Goal: Find specific page/section: Find specific page/section

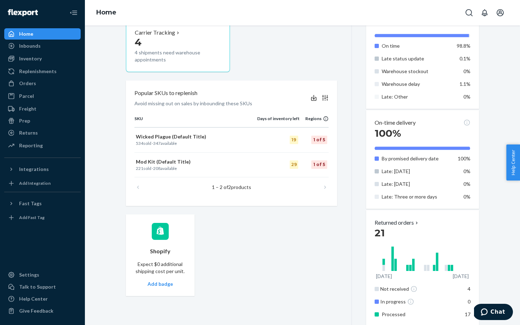
scroll to position [340, 0]
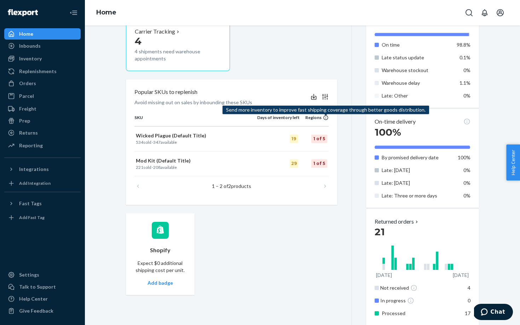
click at [326, 117] on icon at bounding box center [325, 115] width 206 height 3
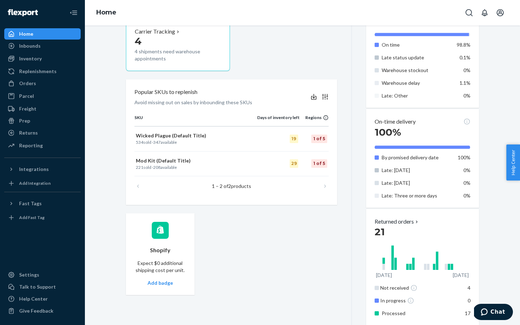
click at [327, 182] on div "1 – 2 of 2 products" at bounding box center [231, 186] width 194 height 20
click at [320, 186] on div "1 – 2 of 2 products" at bounding box center [231, 186] width 194 height 20
click at [157, 137] on p "Wicked Plague (Default Title)" at bounding box center [196, 135] width 120 height 7
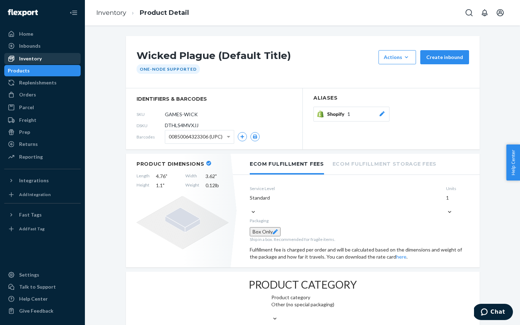
click at [31, 61] on div "Inventory" at bounding box center [30, 58] width 23 height 7
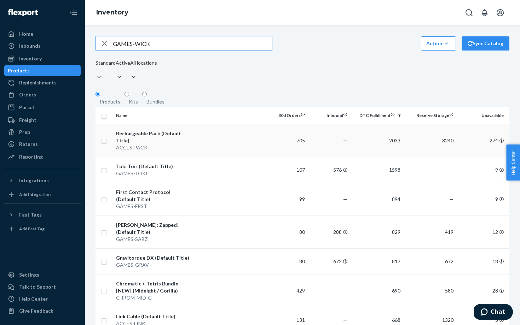
type input "GAMES-WICK"
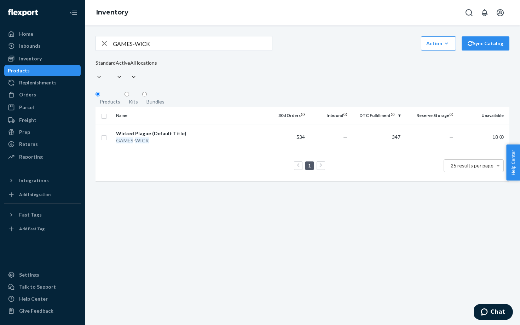
click at [102, 50] on icon "button" at bounding box center [104, 43] width 8 height 14
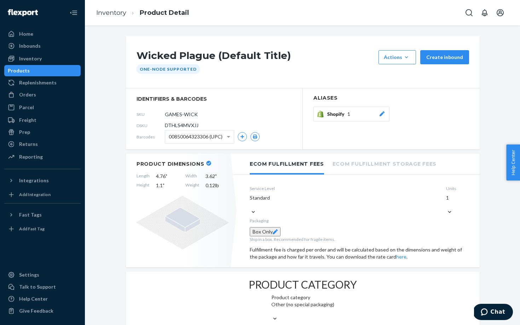
click at [44, 72] on div "Products" at bounding box center [42, 71] width 75 height 10
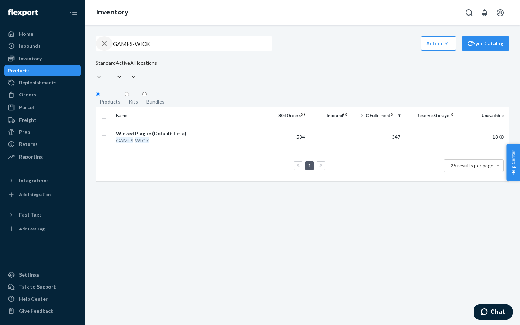
click at [105, 45] on icon "button" at bounding box center [104, 43] width 5 height 5
click at [33, 61] on div "Inventory" at bounding box center [30, 58] width 23 height 7
click at [164, 50] on input "text" at bounding box center [192, 43] width 159 height 14
click at [133, 98] on div "Kits" at bounding box center [133, 101] width 9 height 7
click at [129, 92] on input "Kits" at bounding box center [126, 94] width 5 height 5
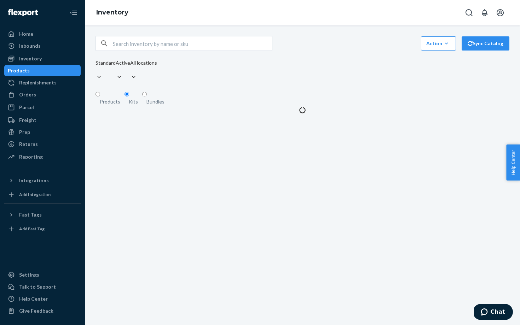
click at [109, 98] on div "Products" at bounding box center [110, 101] width 20 height 7
click at [100, 93] on input "Products" at bounding box center [97, 94] width 5 height 5
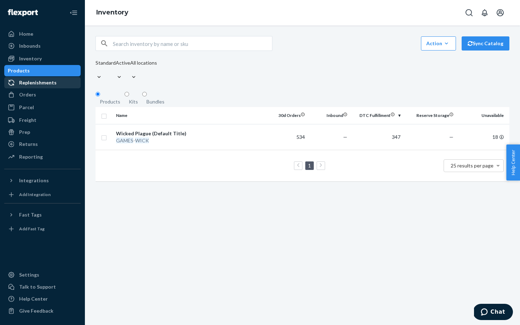
click at [43, 82] on div "Replenishments" at bounding box center [37, 82] width 37 height 7
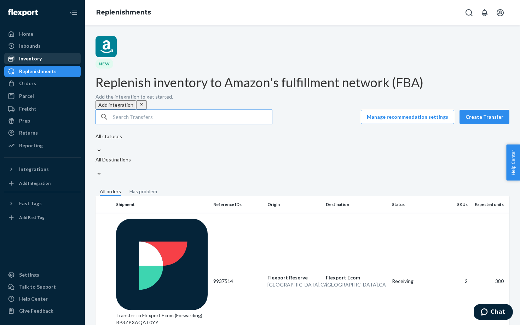
click at [34, 58] on div "Inventory" at bounding box center [30, 58] width 23 height 7
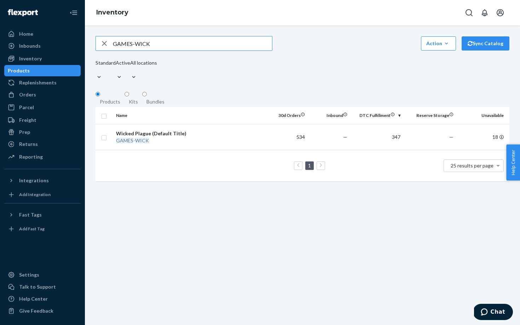
click at [30, 72] on div "Products" at bounding box center [19, 70] width 22 height 7
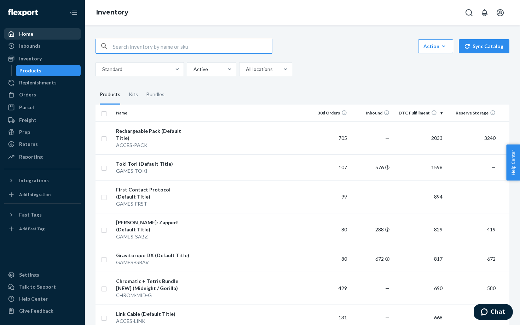
click at [48, 30] on div "Home" at bounding box center [42, 34] width 75 height 10
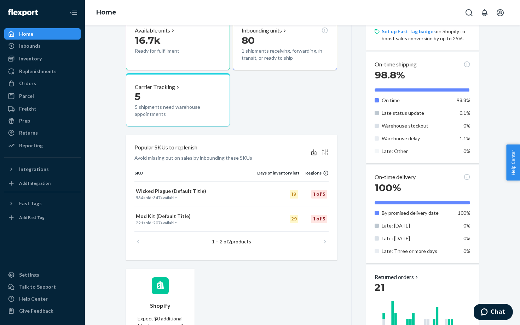
scroll to position [285, 0]
click at [166, 192] on p "Wicked Plague (Default Title)" at bounding box center [196, 190] width 120 height 7
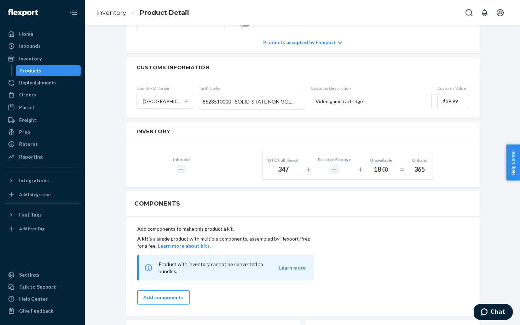
scroll to position [358, 0]
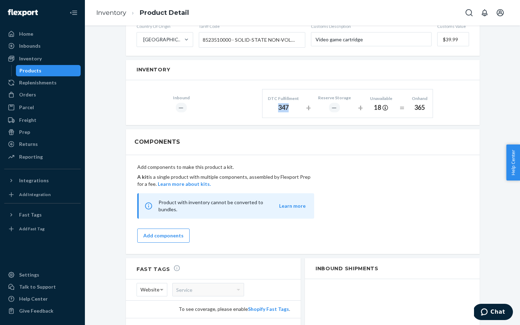
drag, startPoint x: 275, startPoint y: 107, endPoint x: 293, endPoint y: 107, distance: 18.0
click at [293, 107] on div "347" at bounding box center [283, 107] width 31 height 9
copy div "347"
click at [31, 57] on div "Inventory" at bounding box center [30, 58] width 23 height 7
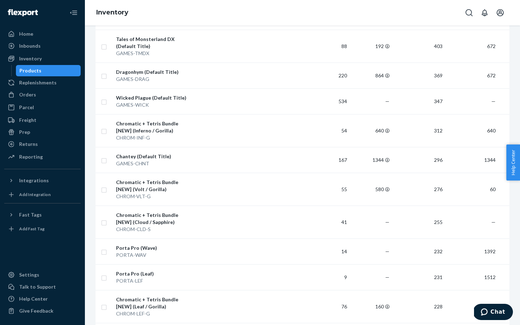
scroll to position [543, 0]
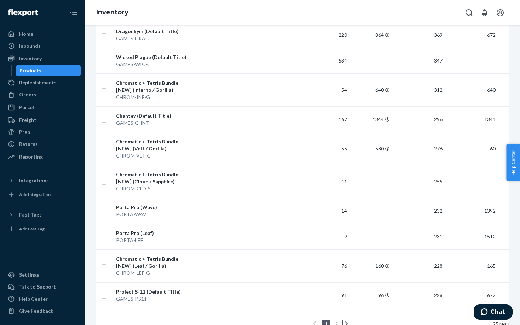
click at [347, 321] on icon at bounding box center [346, 323] width 3 height 5
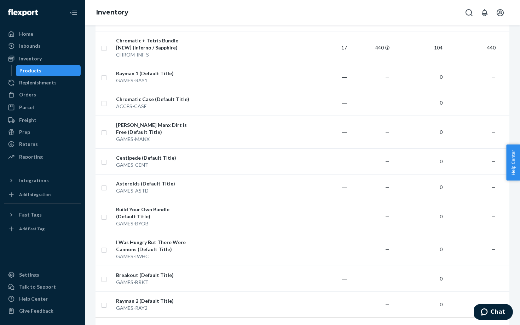
scroll to position [480, 0]
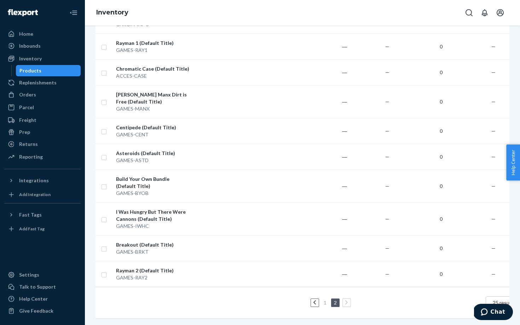
click at [313, 303] on icon at bounding box center [314, 302] width 3 height 5
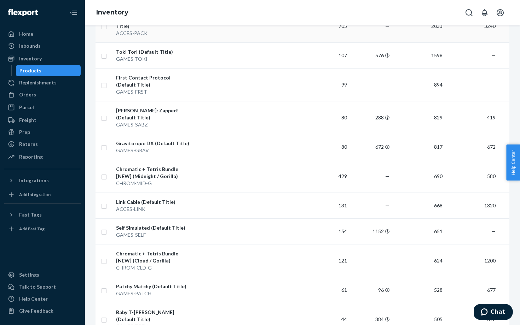
scroll to position [55, 0]
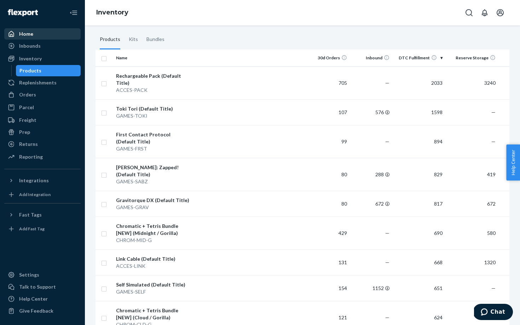
click at [21, 35] on div "Home" at bounding box center [26, 33] width 14 height 7
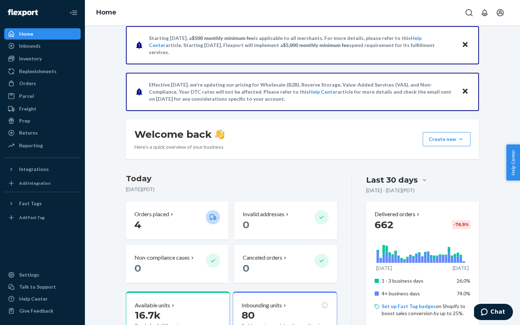
scroll to position [11, 0]
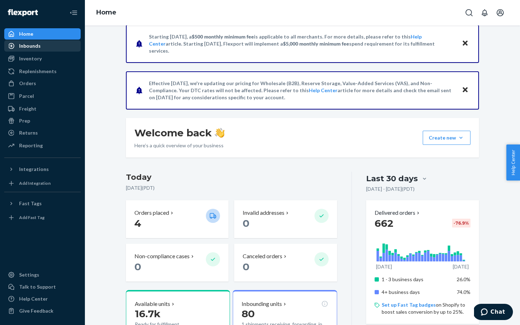
click at [42, 44] on div "Inbounds" at bounding box center [42, 46] width 75 height 10
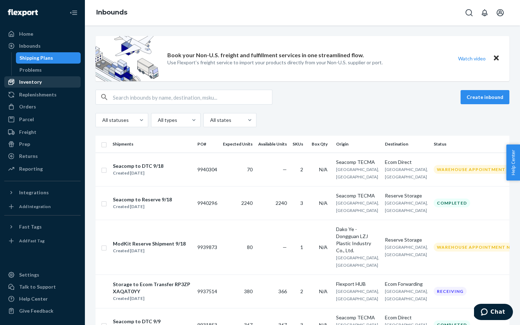
click at [28, 84] on div "Inventory" at bounding box center [30, 81] width 23 height 7
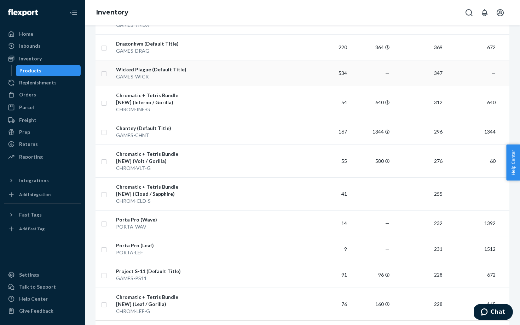
scroll to position [0, 2]
click at [42, 59] on div "Inventory" at bounding box center [42, 59] width 75 height 10
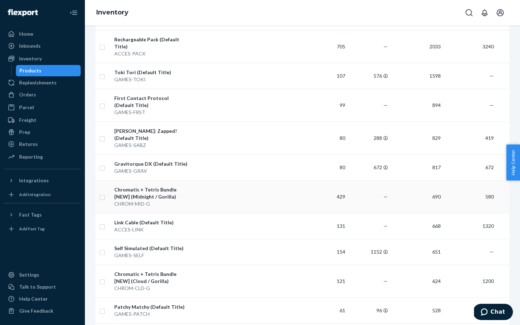
scroll to position [0, 0]
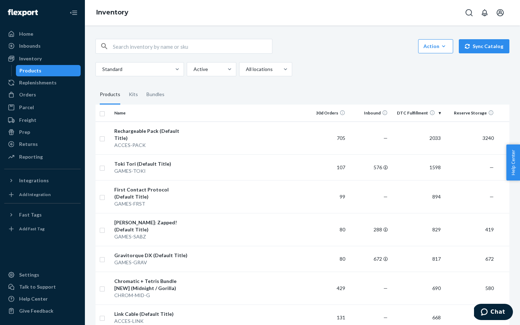
click at [128, 43] on input "text" at bounding box center [192, 46] width 159 height 14
type input "chrom-mid-s"
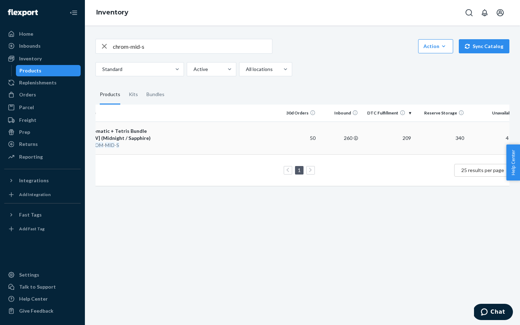
scroll to position [0, 42]
